Goal: Task Accomplishment & Management: Manage account settings

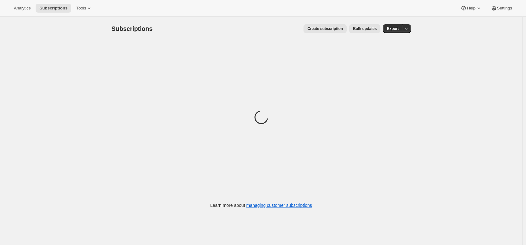
click at [325, 5] on div "Analytics Subscriptions Tools Help Settings" at bounding box center [263, 8] width 526 height 17
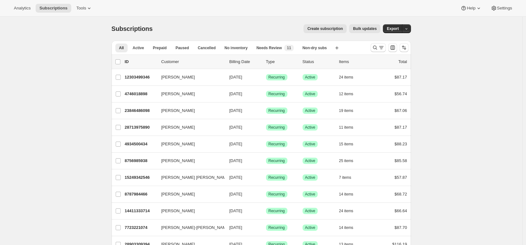
click at [180, 27] on div "Create subscription Bulk updates" at bounding box center [270, 28] width 220 height 9
click at [233, 26] on div "Create subscription Bulk updates" at bounding box center [270, 28] width 220 height 9
click at [92, 9] on icon at bounding box center [89, 8] width 6 height 6
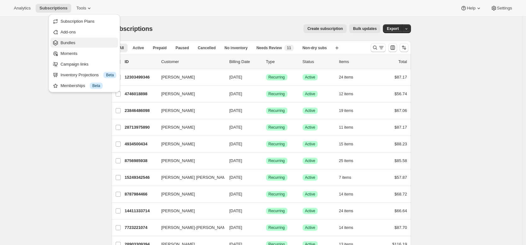
click at [87, 45] on span "Bundles" at bounding box center [89, 43] width 56 height 6
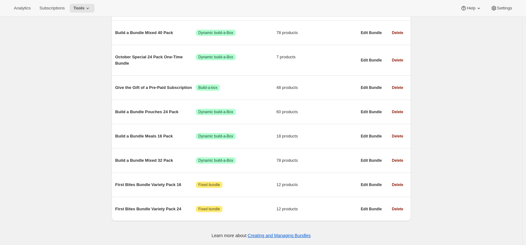
scroll to position [360, 0]
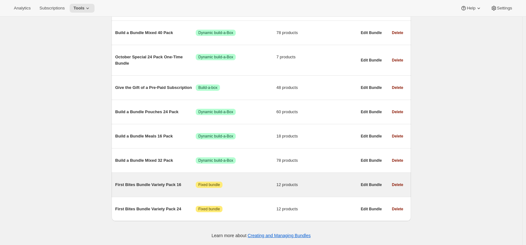
click at [152, 185] on span "First Bites Bundle Variety Pack 16" at bounding box center [155, 185] width 81 height 6
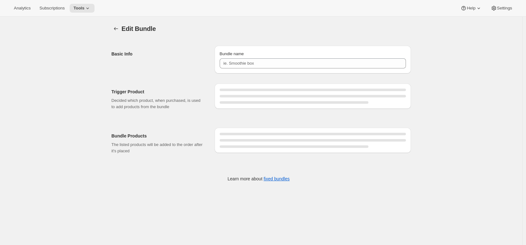
type input "First Bites Bundle Variety Pack 16"
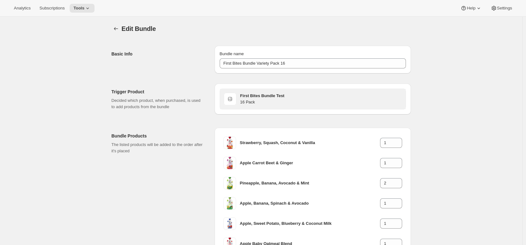
click at [242, 96] on h3 "First Bites Bundle Test" at bounding box center [321, 96] width 162 height 6
click at [244, 96] on h3 "First Bites Bundle Test" at bounding box center [321, 96] width 162 height 6
drag, startPoint x: 244, startPoint y: 96, endPoint x: 281, endPoint y: 95, distance: 36.6
click at [281, 95] on h3 "First Bites Bundle Test" at bounding box center [321, 96] width 162 height 6
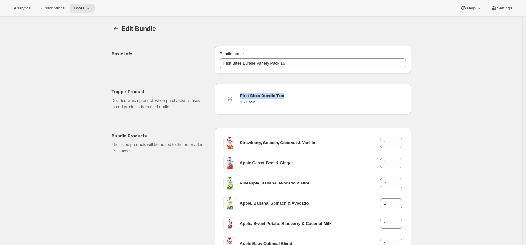
copy h3 "First Bites Bundle Test"
click at [437, 33] on div "Edit Bundle. This page is ready Edit Bundle Basic Info Bundle name First Bites …" at bounding box center [261, 226] width 522 height 418
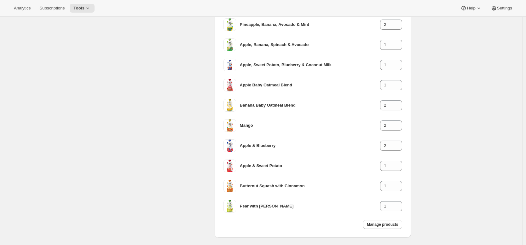
scroll to position [182, 0]
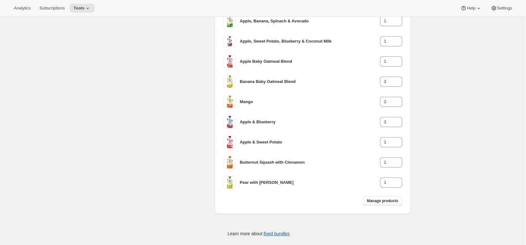
click at [459, 48] on div "Edit Bundle. This page is ready Edit Bundle Basic Info Bundle name First Bites …" at bounding box center [261, 43] width 522 height 418
click at [460, 47] on div "Edit Bundle. This page is ready Edit Bundle Basic Info Bundle name First Bites …" at bounding box center [261, 43] width 522 height 418
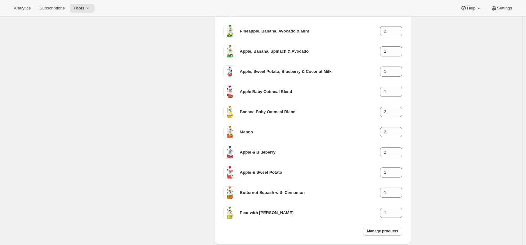
scroll to position [190, 0]
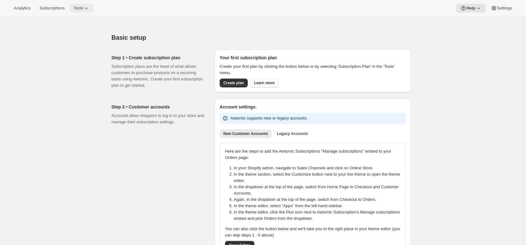
click at [83, 10] on span "Tools" at bounding box center [78, 8] width 10 height 5
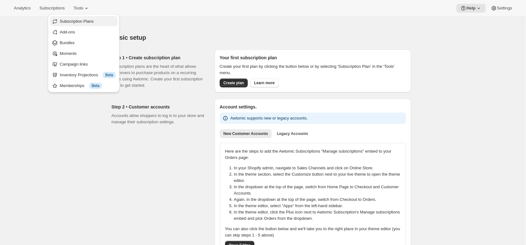
click at [86, 20] on span "Subscription Plans" at bounding box center [77, 21] width 34 height 5
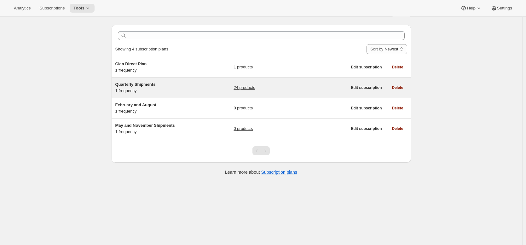
scroll to position [17, 0]
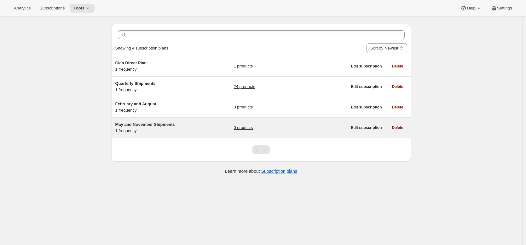
click at [160, 128] on div "May and November Shipments 1 frequency" at bounding box center [154, 127] width 79 height 13
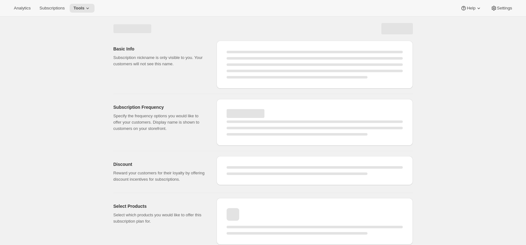
select select "WEEK"
select select "MONTH"
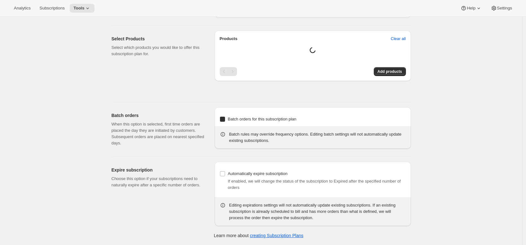
type input "May and November Shipments"
type input "Join the club (May and November)"
type input "Deliver"
type input "6"
select select "MONTH"
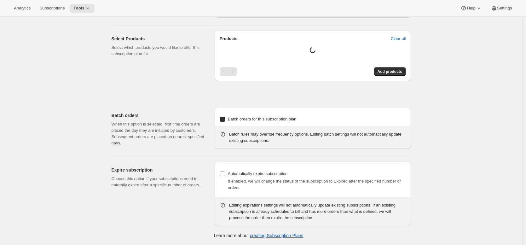
type input "twice yearly (May, November)"
checkbox input "true"
select select "YEARDAY"
select select "5"
select select "11"
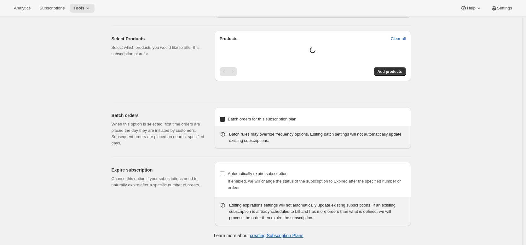
select select "3"
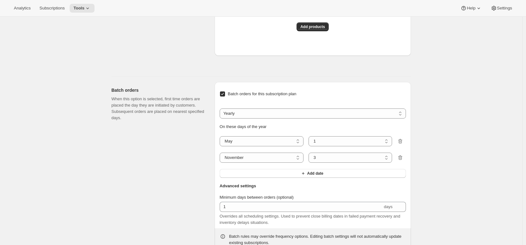
scroll to position [565, 0]
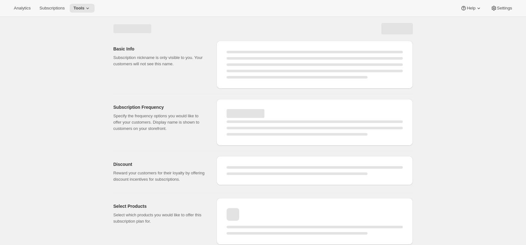
select select "WEEK"
select select "MONTH"
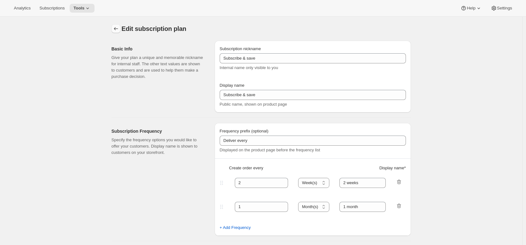
type input "May and November Shipments"
type input "Join the club (May and November)"
type input "Deliver"
type input "6"
select select "MONTH"
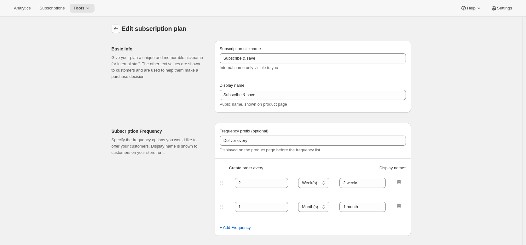
type input "twice yearly (May, November)"
checkbox input "true"
select select "YEARDAY"
select select "5"
select select "11"
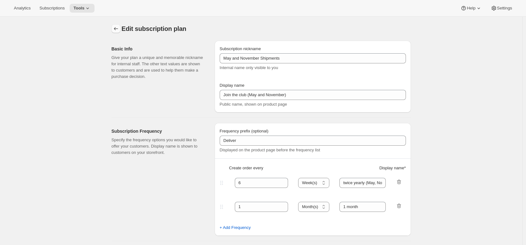
select select "3"
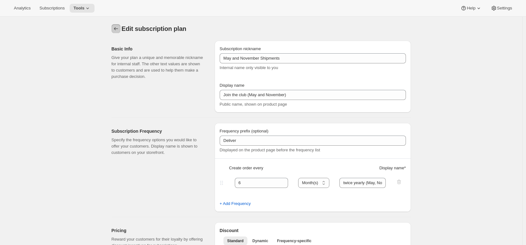
click at [114, 29] on icon "Subscription plans" at bounding box center [116, 29] width 6 height 6
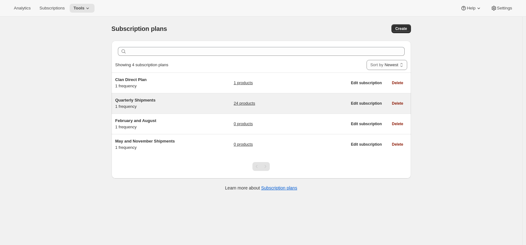
click at [153, 103] on div "Quarterly Shipments 1 frequency" at bounding box center [172, 103] width 114 height 13
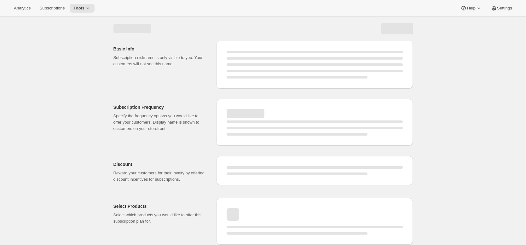
select select "WEEK"
select select "MONTH"
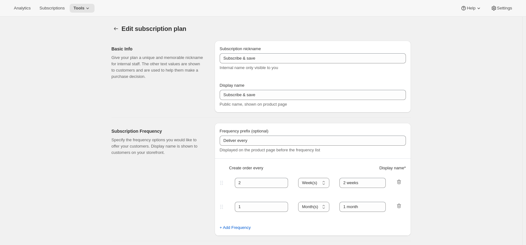
type input "Quarterly Shipments"
type input "Join the Club"
type input "Delivers"
type input "3"
type input "quarterly (Feb, May, Aug, Nov)"
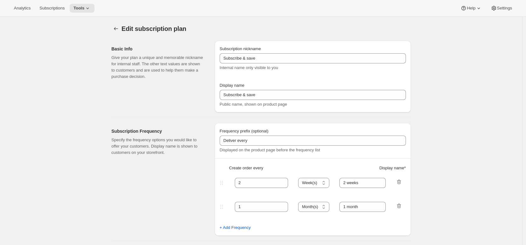
checkbox input "true"
select select "YEARDAY"
select select "2"
select select "5"
select select "8"
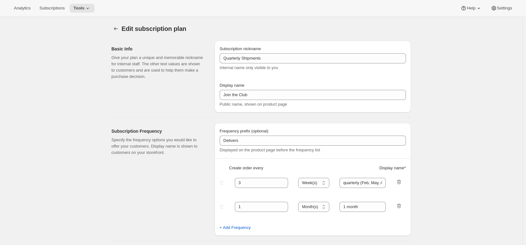
select select "11"
select select "3"
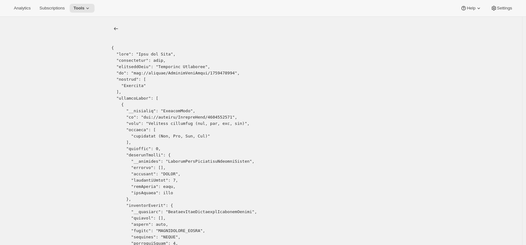
copy pre "2583494823"
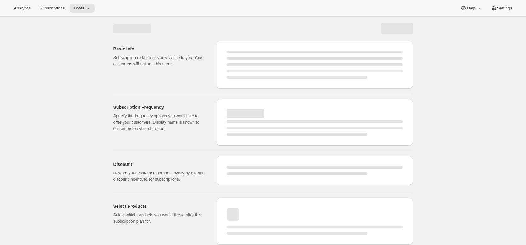
select select "WEEK"
select select "MONTH"
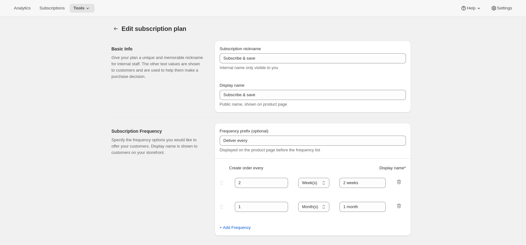
type input "Quarterly Shipments"
type input "Join the Club"
type input "Delivers"
type input "3"
select select "MONTH"
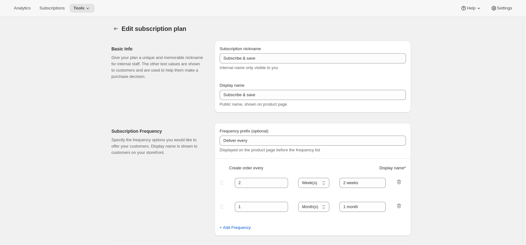
type input "quarterly (Feb, May, Aug, Nov)"
checkbox input "true"
select select "YEARDAY"
select select "2"
select select "5"
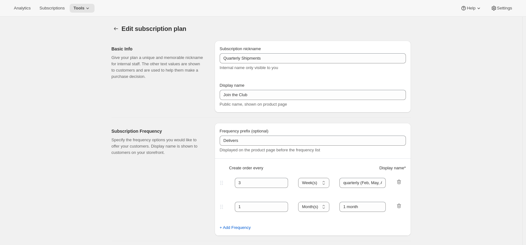
select select "8"
select select "11"
select select "3"
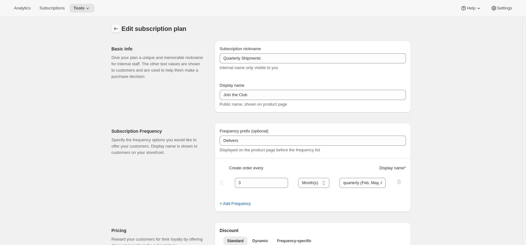
click at [116, 29] on icon "Subscription plans" at bounding box center [116, 28] width 4 height 3
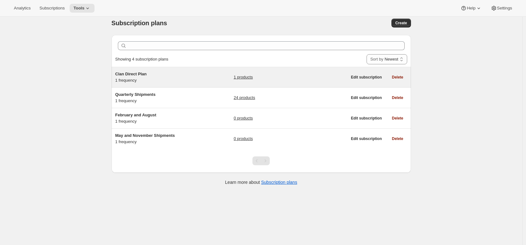
scroll to position [6, 0]
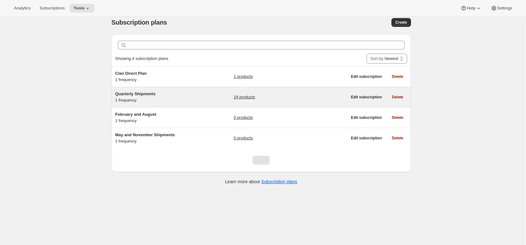
click at [266, 97] on div "24 products" at bounding box center [291, 97] width 114 height 13
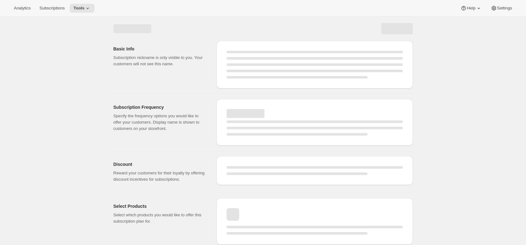
select select "WEEK"
select select "MONTH"
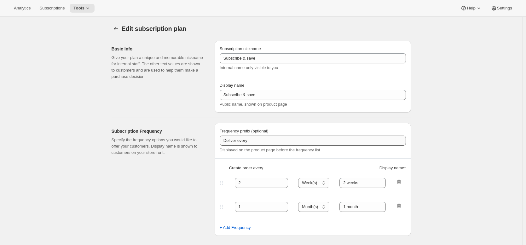
type input "Quarterly Shipments"
type input "Join the Club"
type input "Delivers"
type input "3"
select select "MONTH"
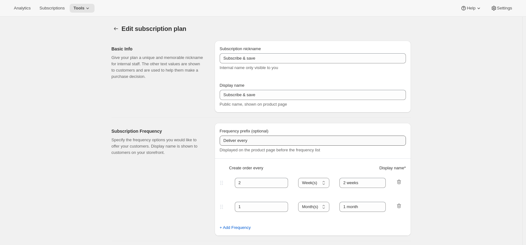
type input "quarterly (Feb, May, Aug, Nov)"
checkbox input "true"
select select "YEARDAY"
select select "2"
select select "5"
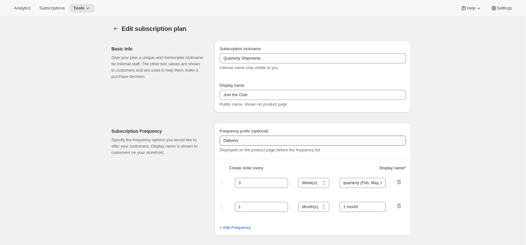
select select "8"
select select "11"
select select "3"
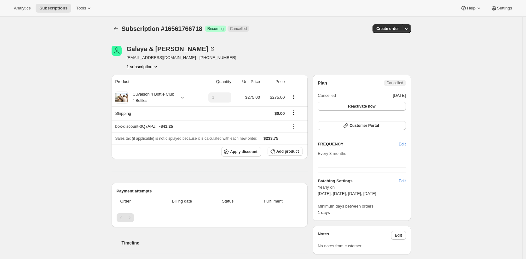
click at [297, 53] on div "[PERSON_NAME] & [PERSON_NAME] [EMAIL_ADDRESS][DOMAIN_NAME] · [PHONE_NUMBER] 1 s…" at bounding box center [217, 58] width 210 height 24
